Goal: Navigation & Orientation: Find specific page/section

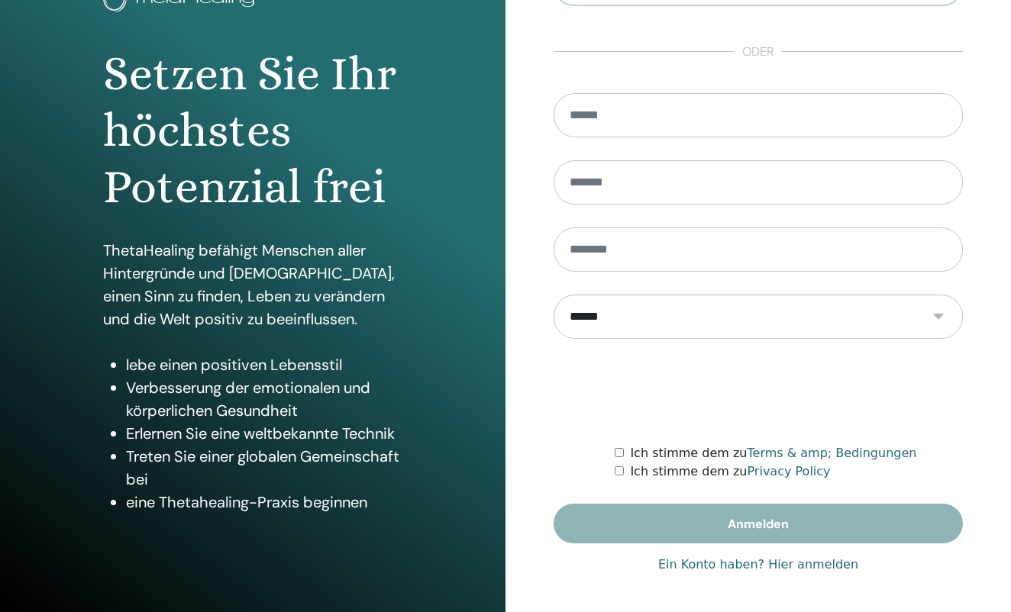
click at [783, 568] on link "Ein Konto haben? Hier anmelden" at bounding box center [758, 565] width 200 height 18
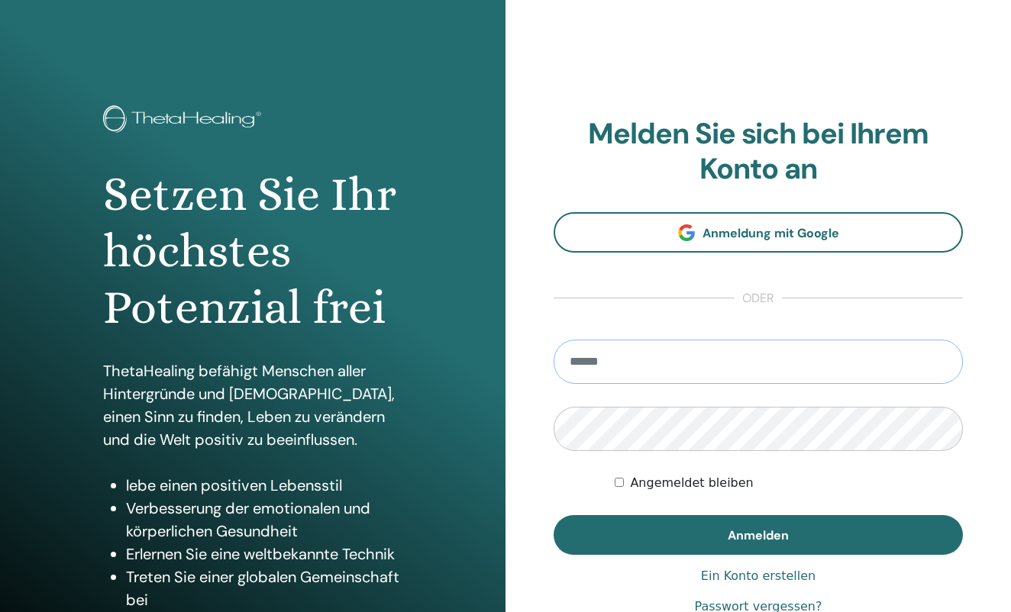
type input "**********"
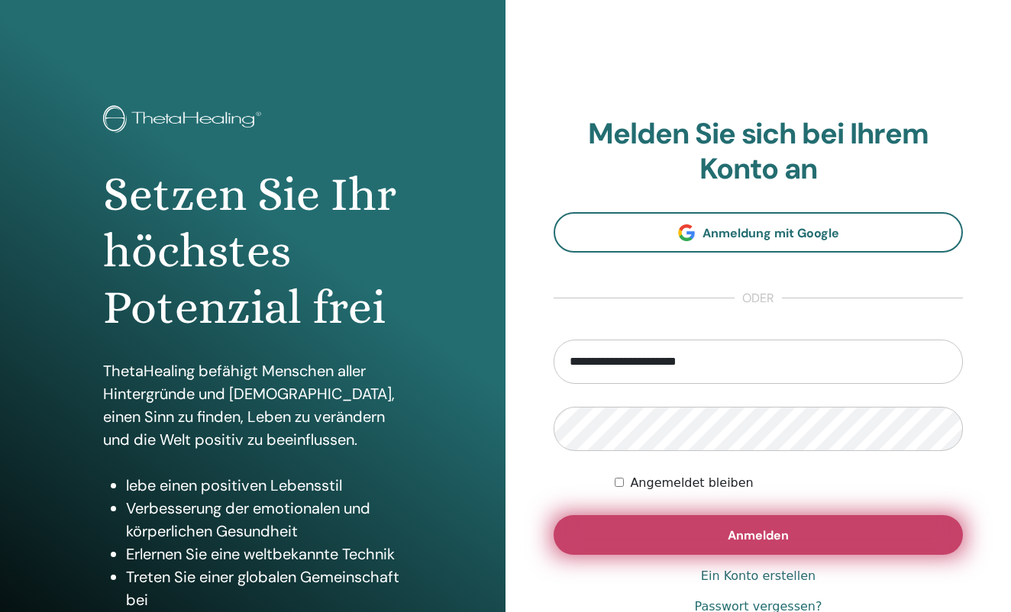
click at [710, 531] on button "Anmelden" at bounding box center [758, 535] width 409 height 40
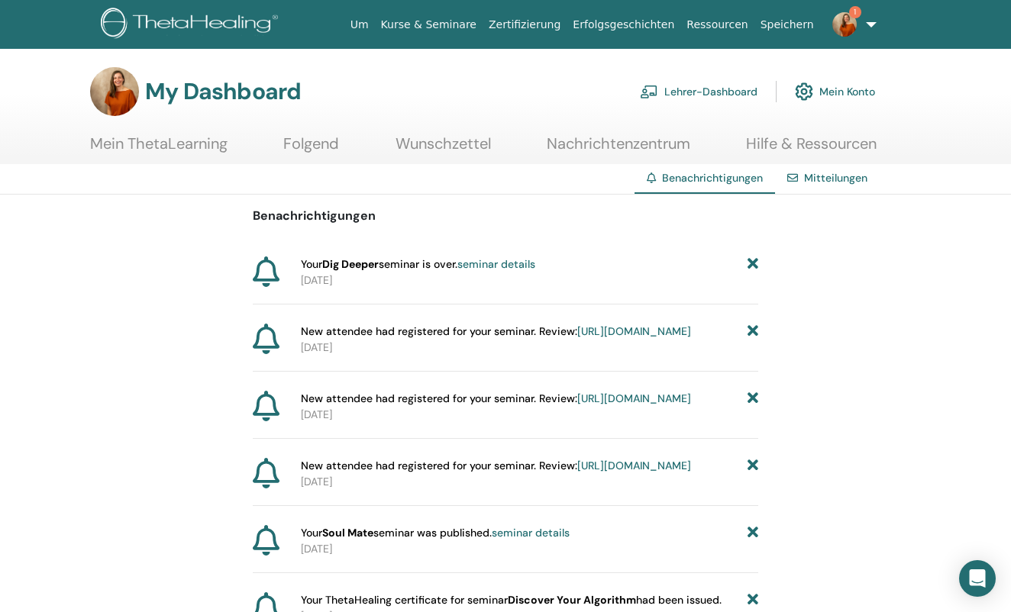
click at [681, 97] on link "Lehrer-Dashboard" at bounding box center [699, 92] width 118 height 34
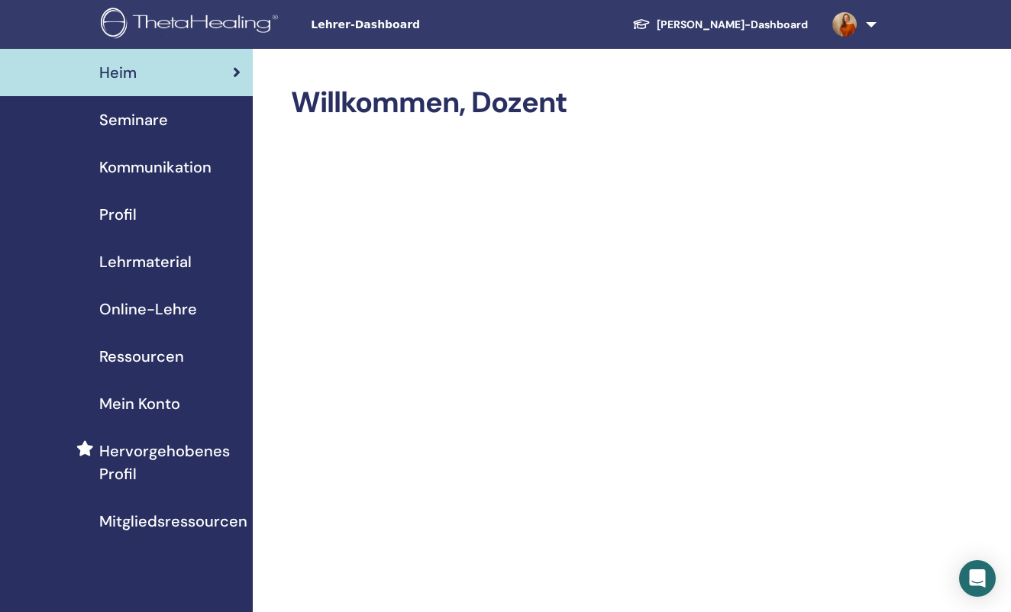
click at [148, 122] on span "Seminare" at bounding box center [133, 119] width 69 height 23
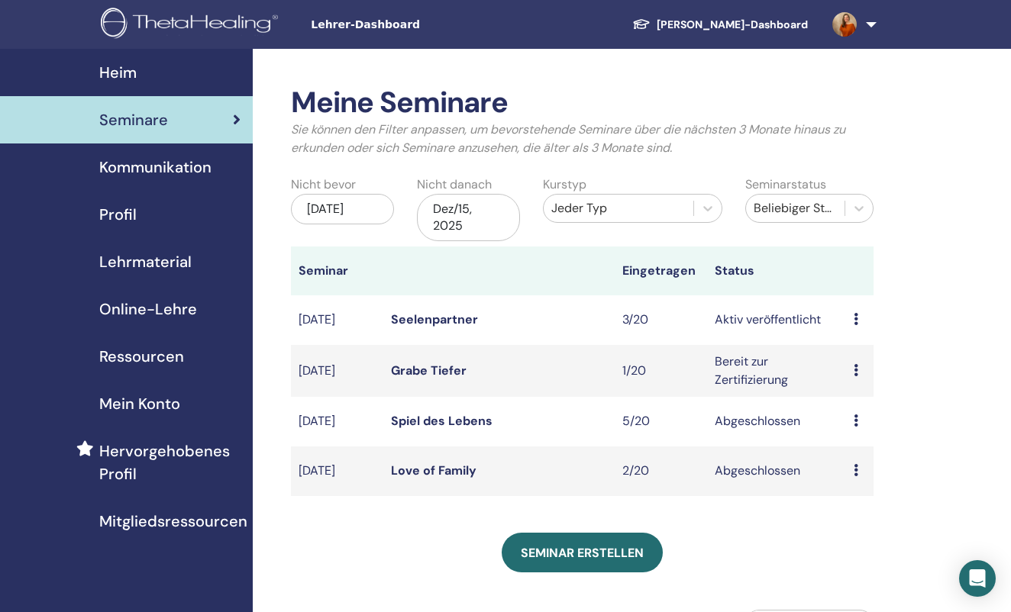
click at [442, 367] on link "Grabe Tiefer" at bounding box center [429, 371] width 76 height 16
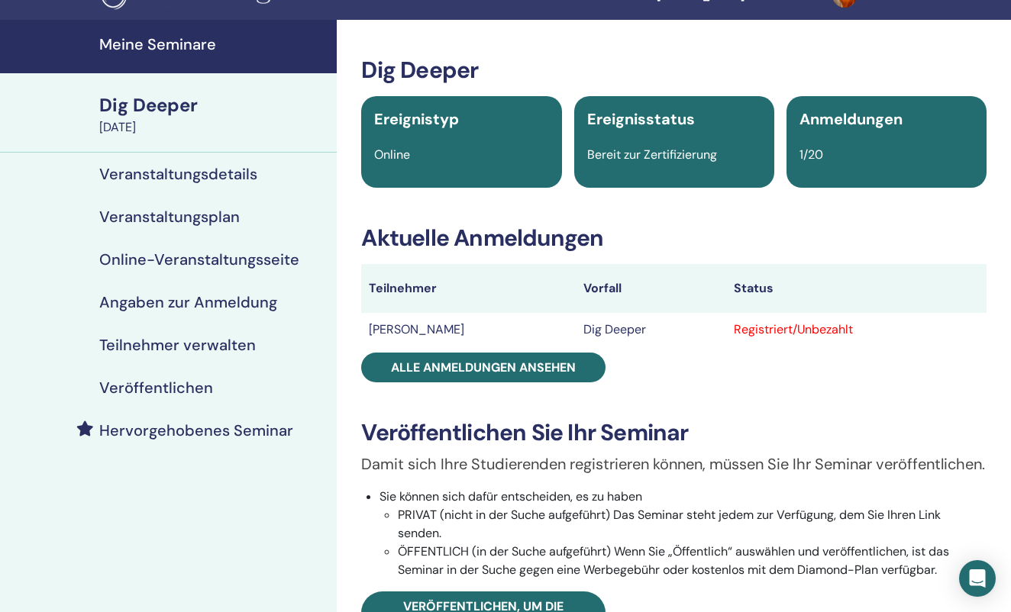
scroll to position [39, 0]
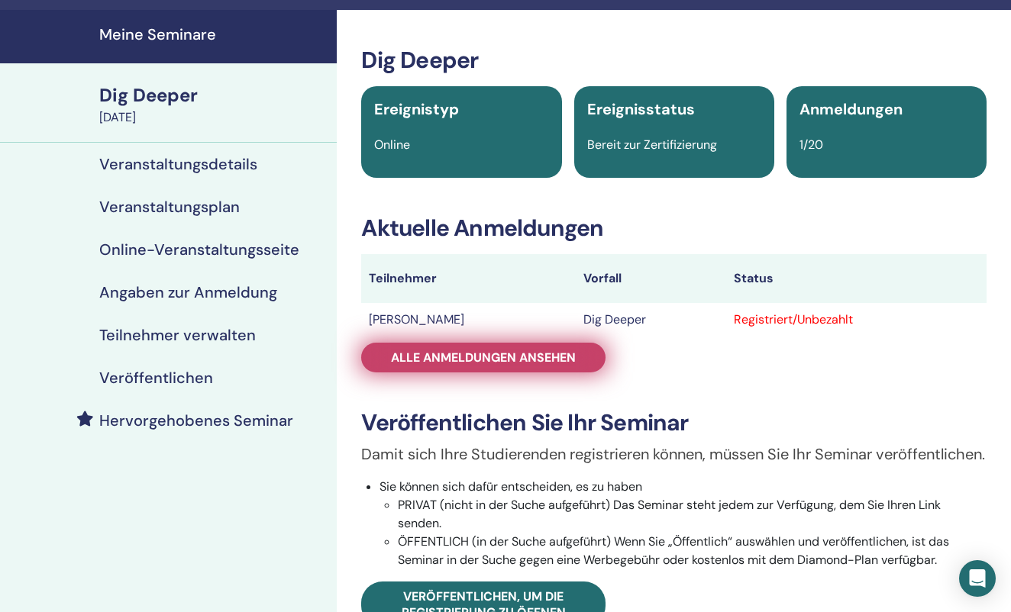
click at [547, 354] on span "Alle Anmeldungen ansehen" at bounding box center [483, 358] width 185 height 16
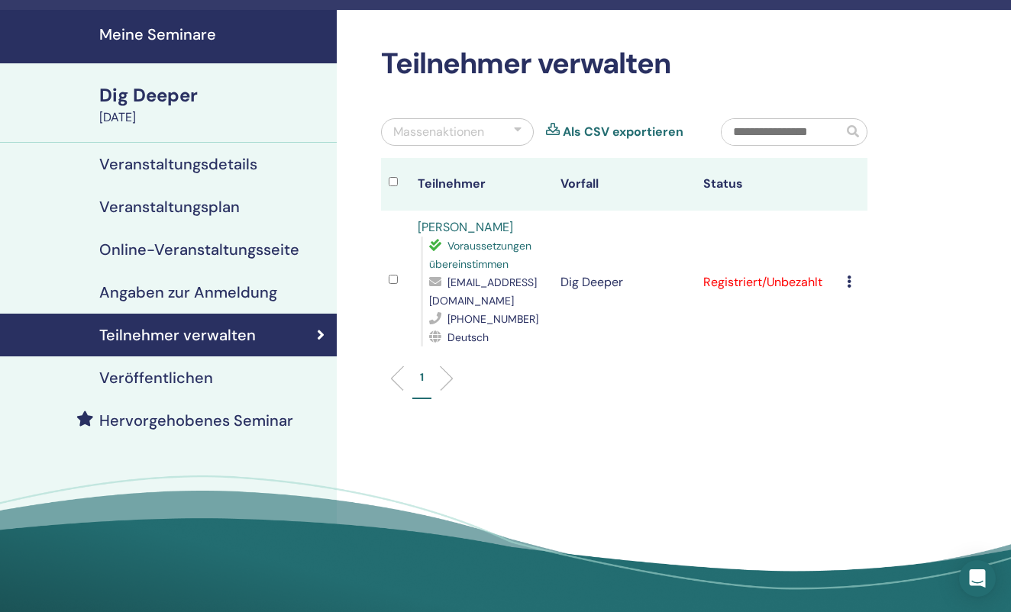
click at [849, 285] on icon at bounding box center [849, 282] width 5 height 12
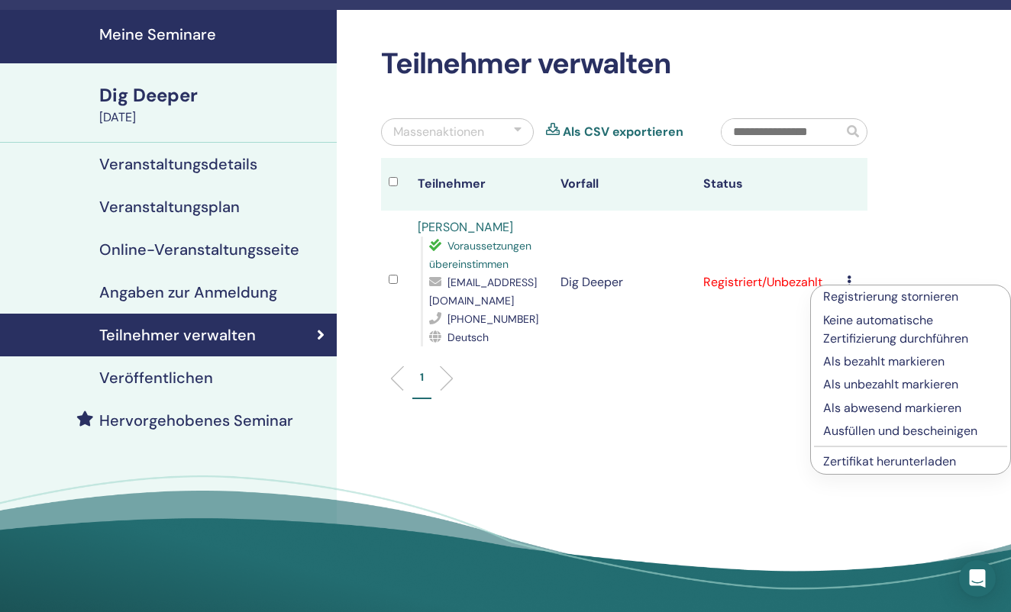
click at [863, 433] on p "Ausfüllen und bescheinigen" at bounding box center [910, 431] width 175 height 18
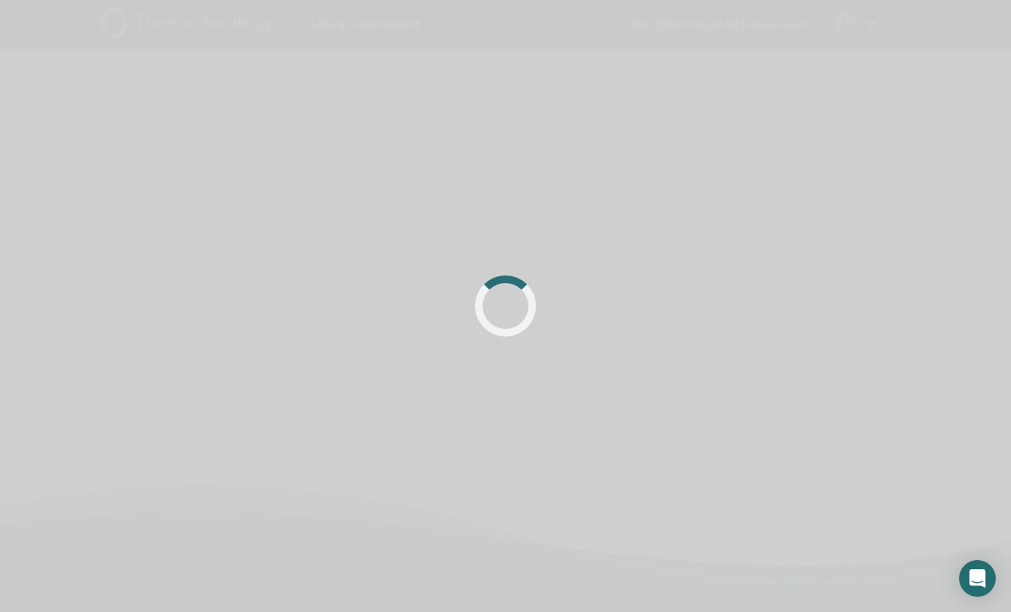
scroll to position [39, 0]
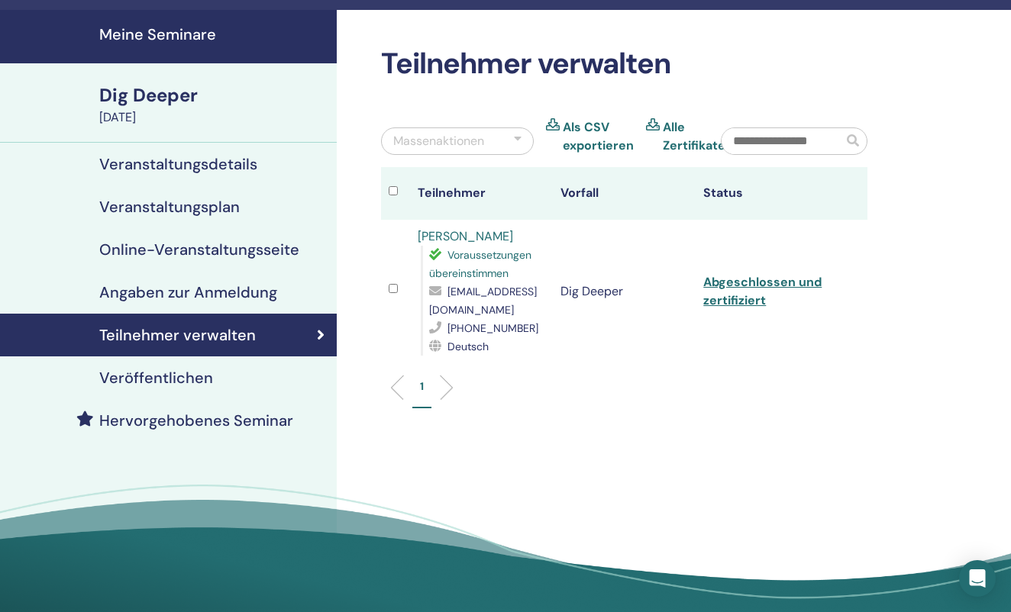
click at [156, 34] on h4 "Meine Seminare" at bounding box center [213, 34] width 228 height 18
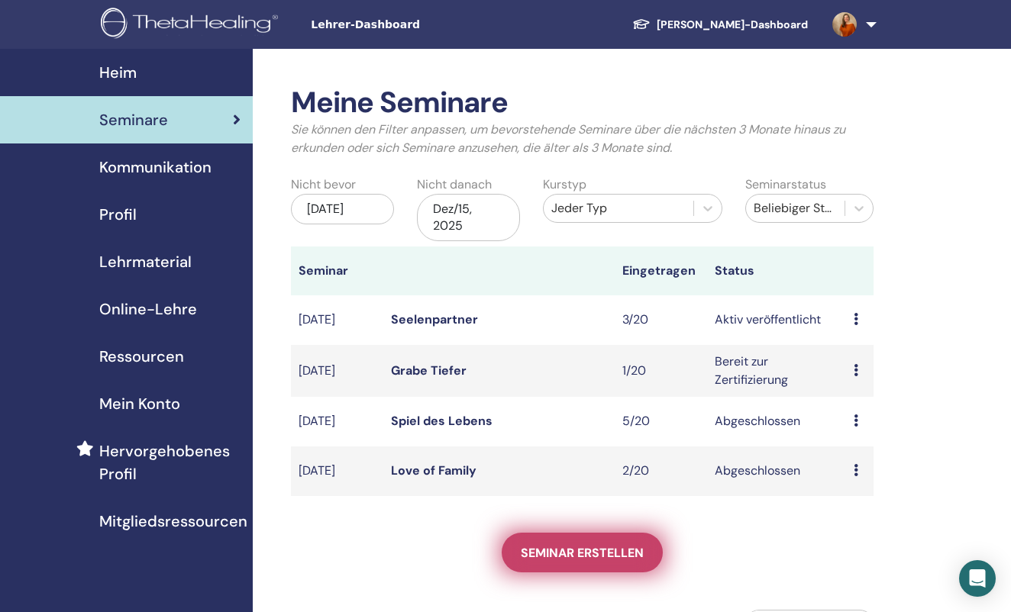
click at [572, 555] on span "Seminar erstellen" at bounding box center [582, 553] width 123 height 16
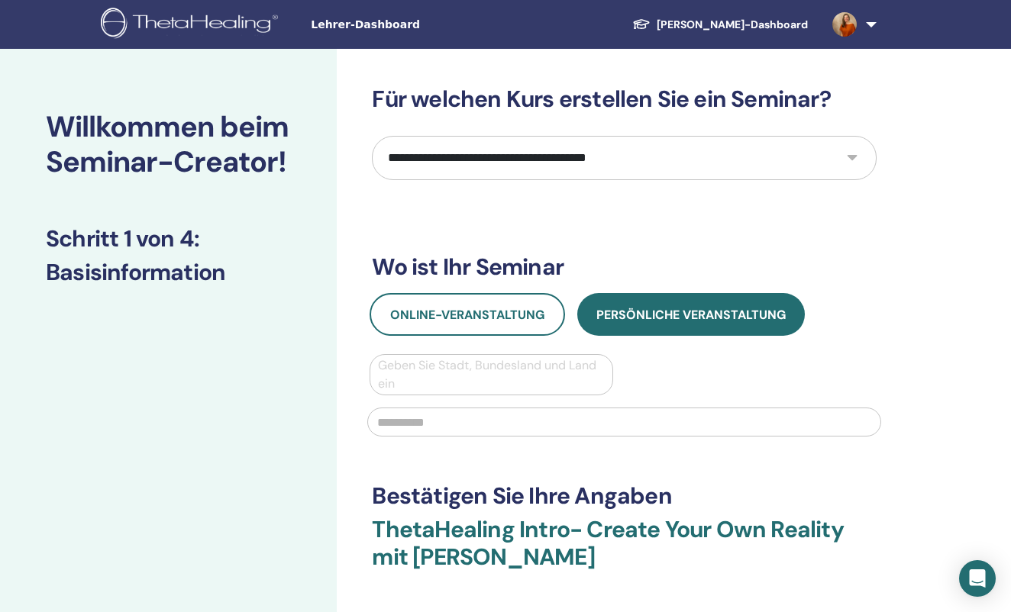
click at [366, 34] on div "Lehrer-Dashboard Schüler-Dashboard SR Sabrina Rinser Mein ThetaLearning Meine T…" at bounding box center [505, 24] width 919 height 49
click at [341, 23] on span "Lehrer-Dashboard" at bounding box center [425, 25] width 229 height 16
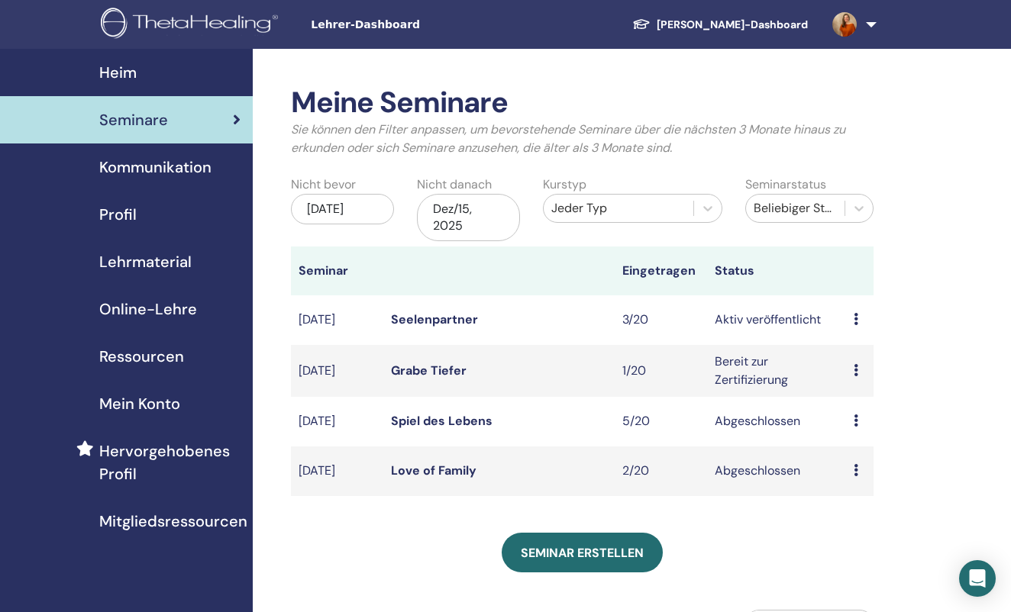
click at [126, 123] on span "Seminare" at bounding box center [133, 119] width 69 height 23
click at [136, 304] on span "Online-Lehre" at bounding box center [148, 309] width 98 height 23
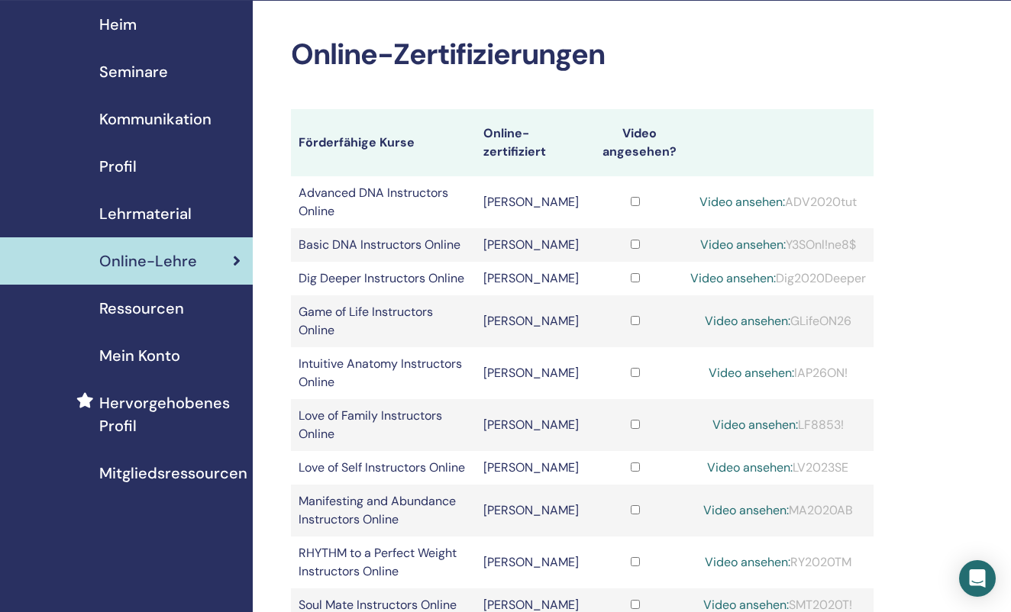
scroll to position [47, 0]
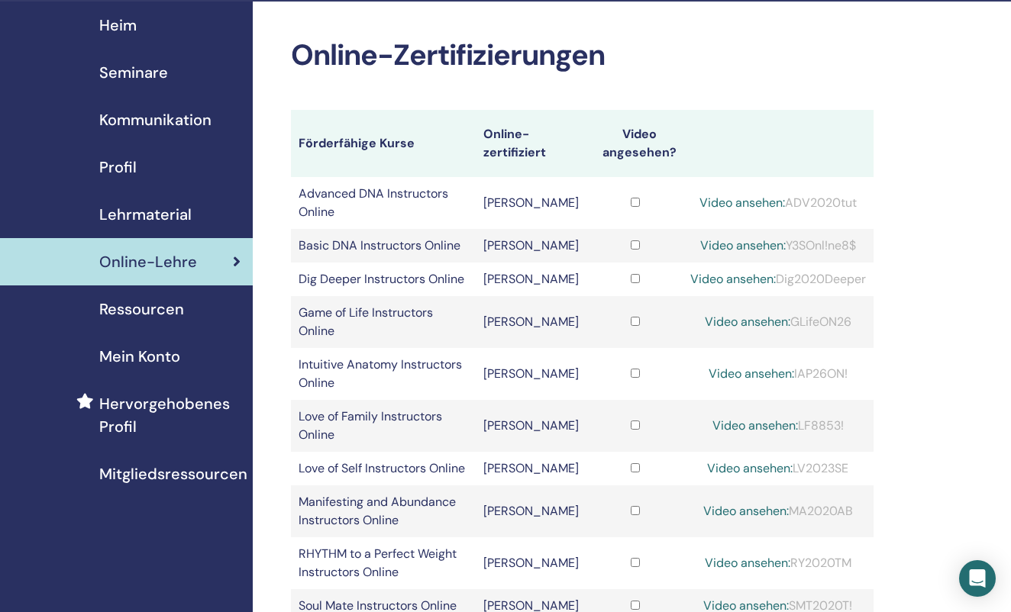
click at [145, 308] on span "Ressourcen" at bounding box center [141, 309] width 85 height 23
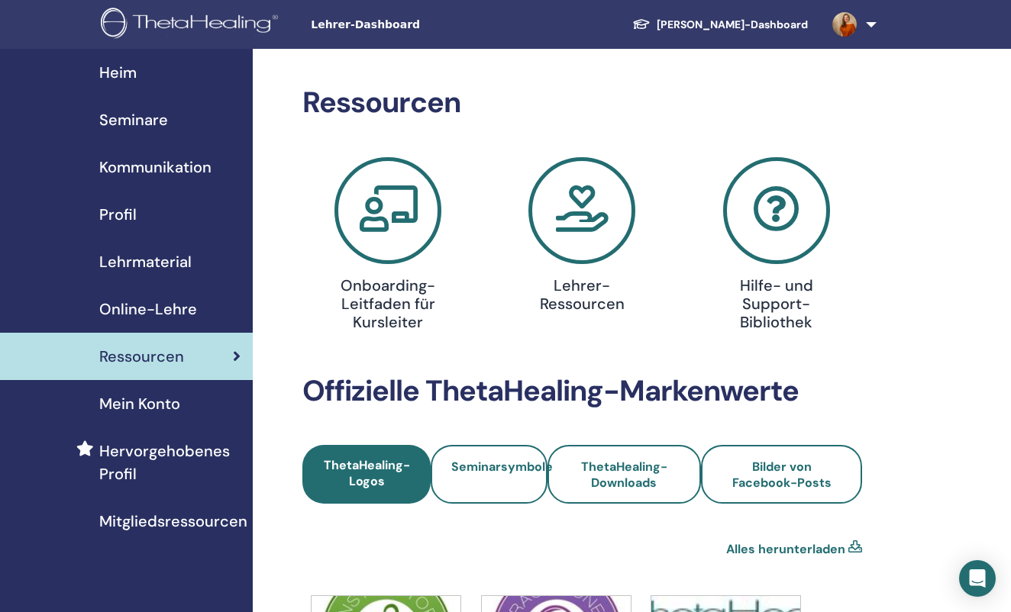
click at [125, 75] on span "Heim" at bounding box center [117, 72] width 37 height 23
